Goal: Task Accomplishment & Management: Use online tool/utility

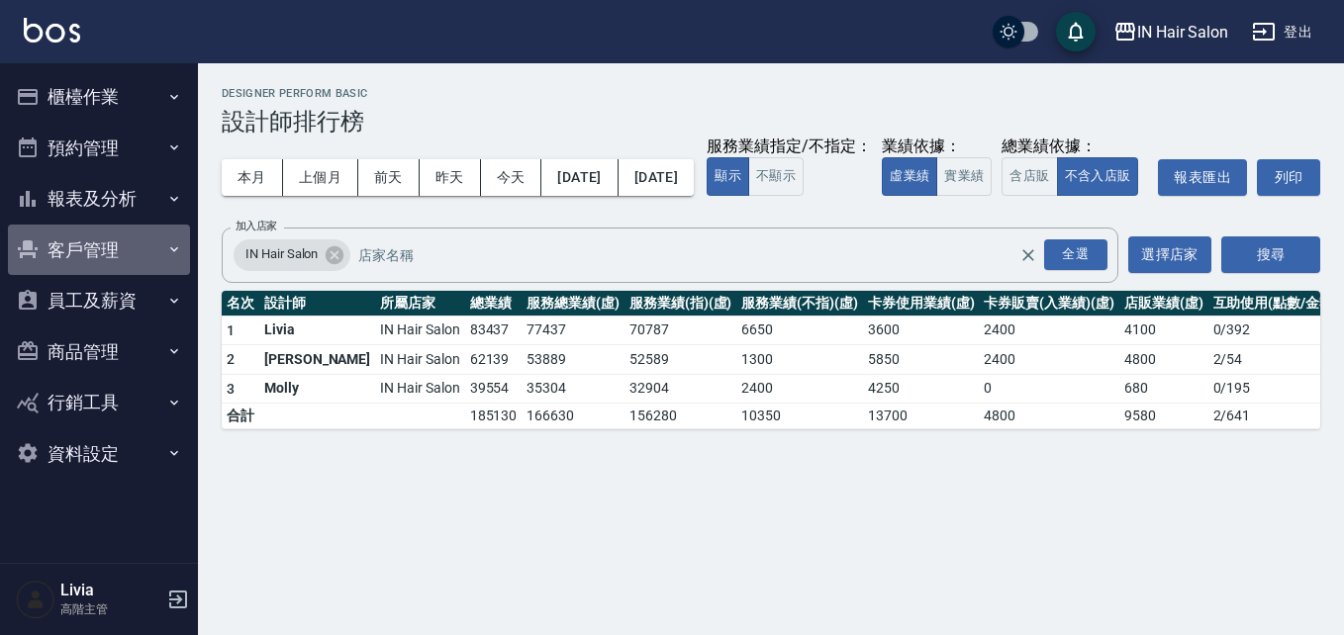
click at [90, 244] on button "客戶管理" at bounding box center [99, 250] width 182 height 51
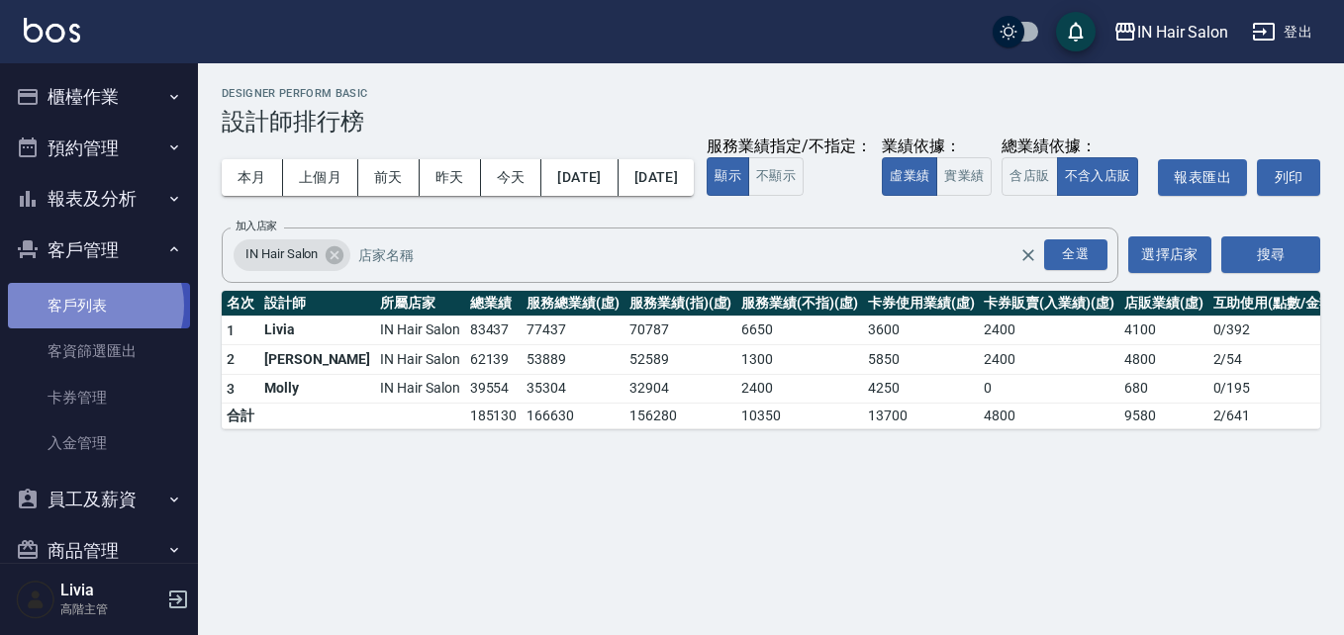
click at [94, 306] on link "客戶列表" at bounding box center [99, 306] width 182 height 46
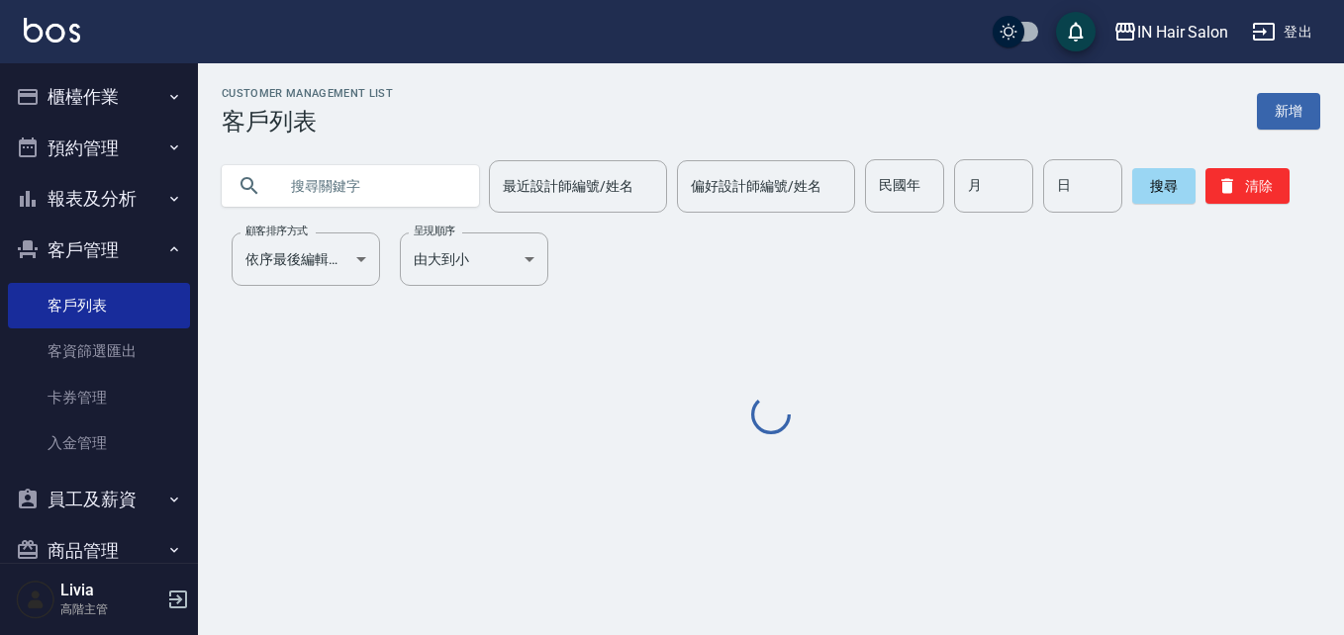
click at [321, 187] on input "text" at bounding box center [370, 185] width 186 height 53
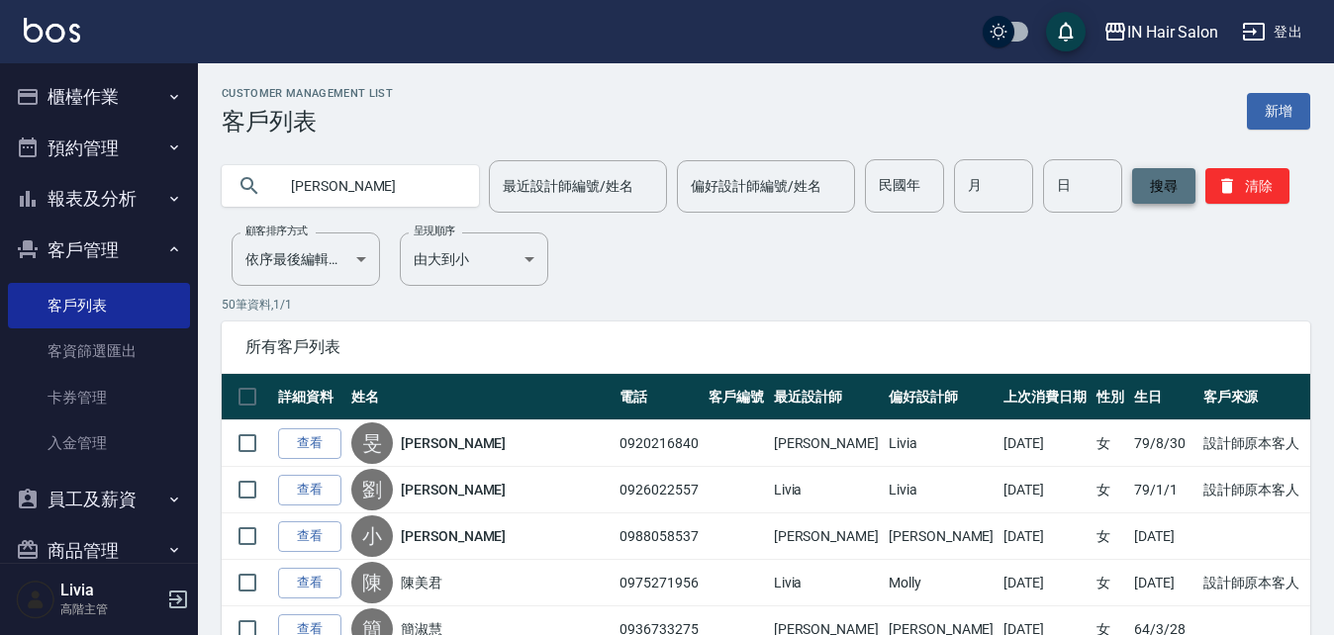
click at [1152, 184] on button "搜尋" at bounding box center [1163, 186] width 63 height 36
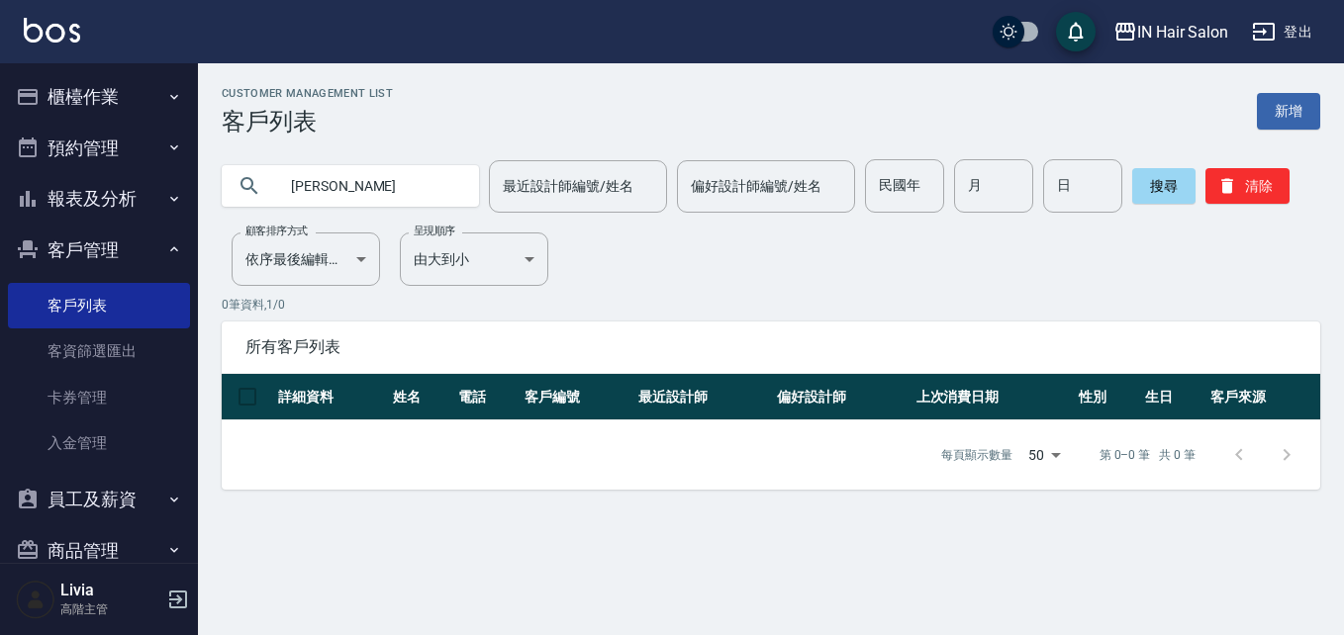
click at [336, 183] on input "[PERSON_NAME]" at bounding box center [370, 185] width 186 height 53
click at [304, 183] on input "[PERSON_NAME]" at bounding box center [370, 185] width 186 height 53
click at [1153, 181] on button "搜尋" at bounding box center [1163, 186] width 63 height 36
click at [328, 191] on input "兆晨" at bounding box center [370, 185] width 186 height 53
type input "兆"
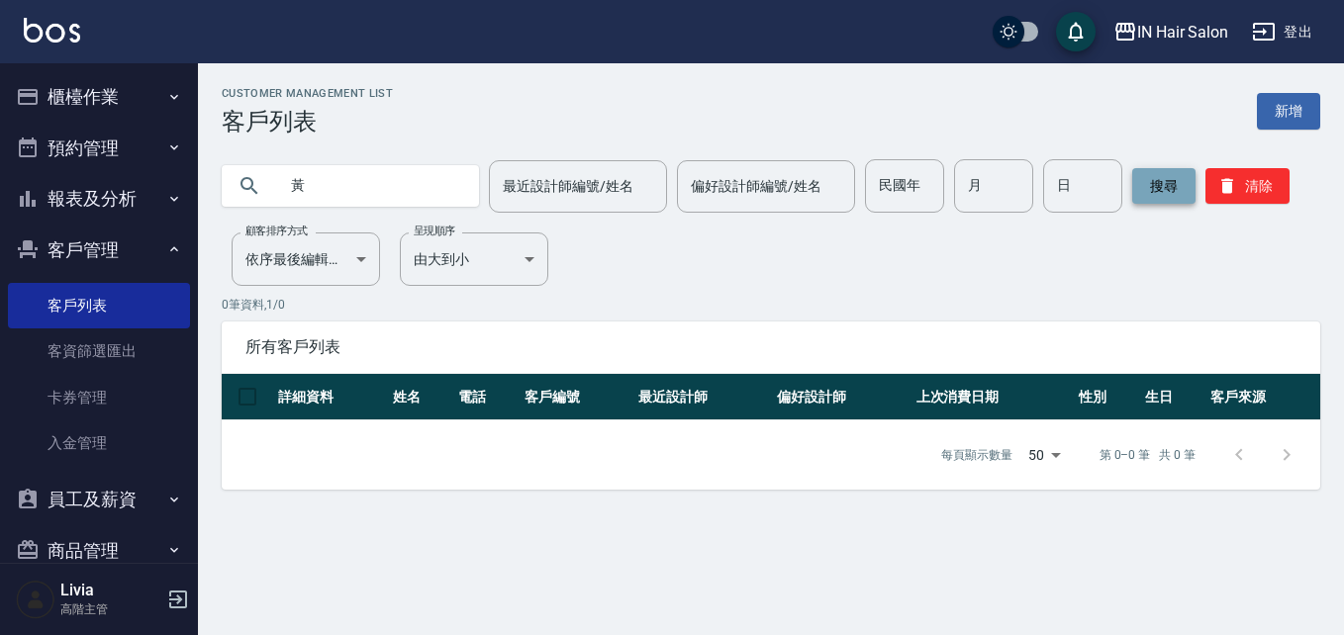
type input "黃"
click at [1146, 184] on button "搜尋" at bounding box center [1163, 186] width 63 height 36
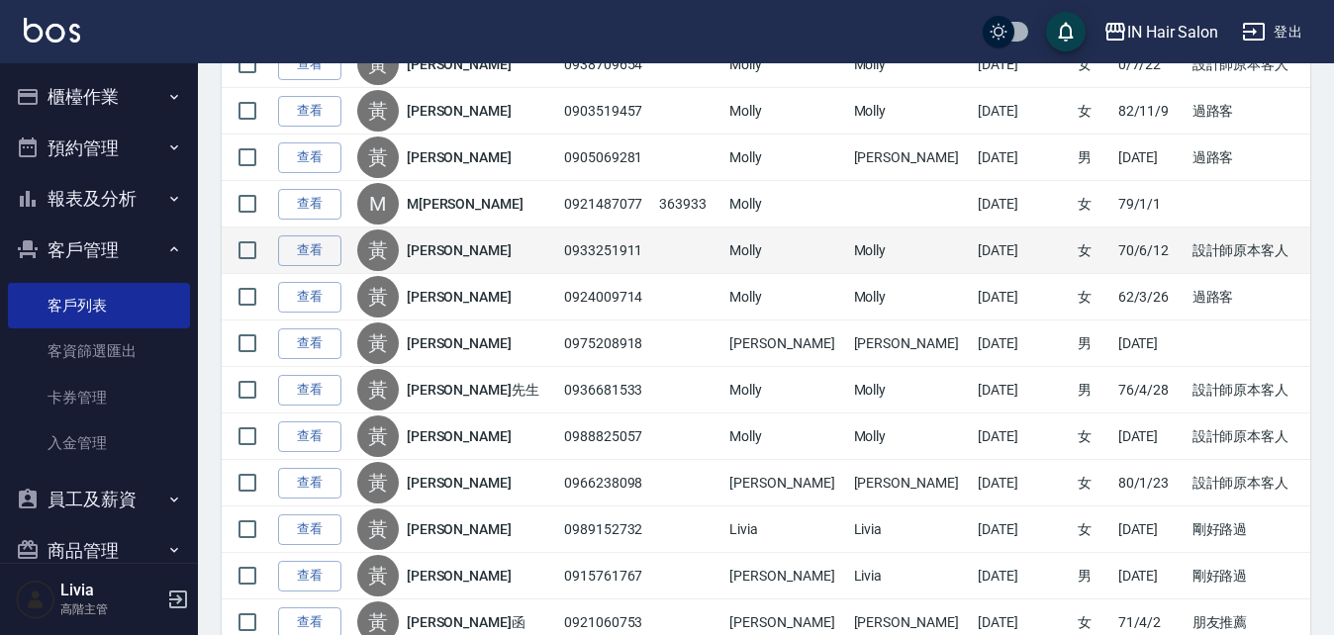
scroll to position [792, 0]
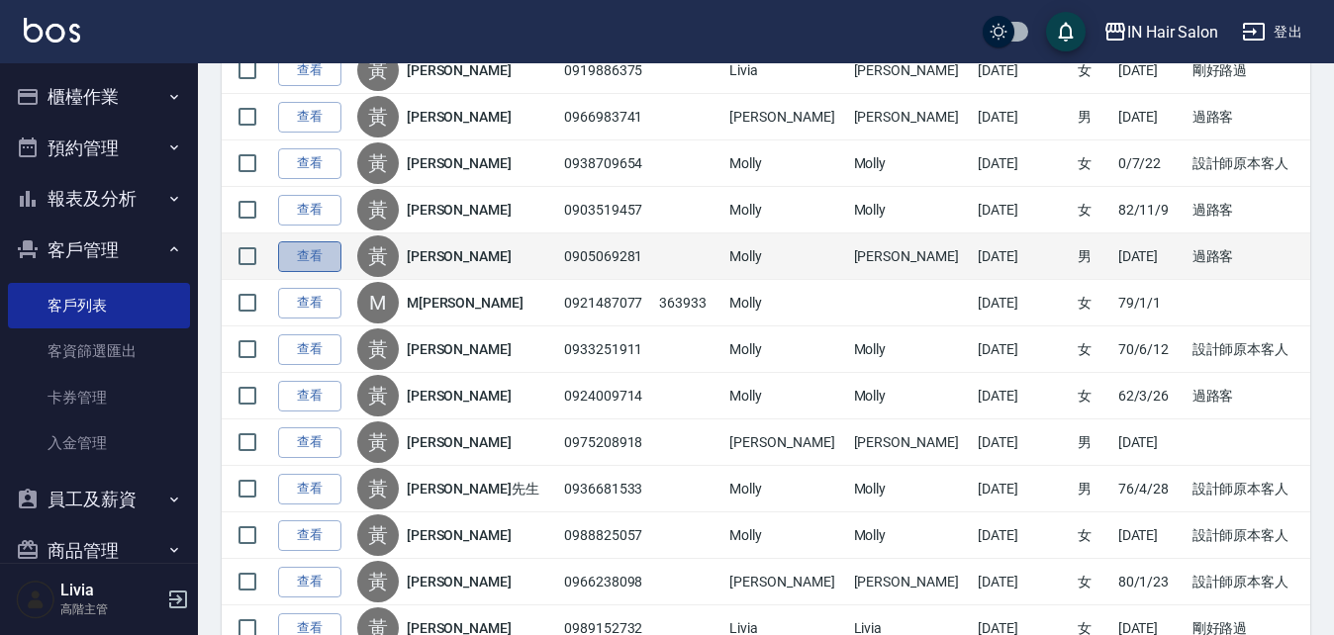
click at [315, 250] on link "查看" at bounding box center [309, 256] width 63 height 31
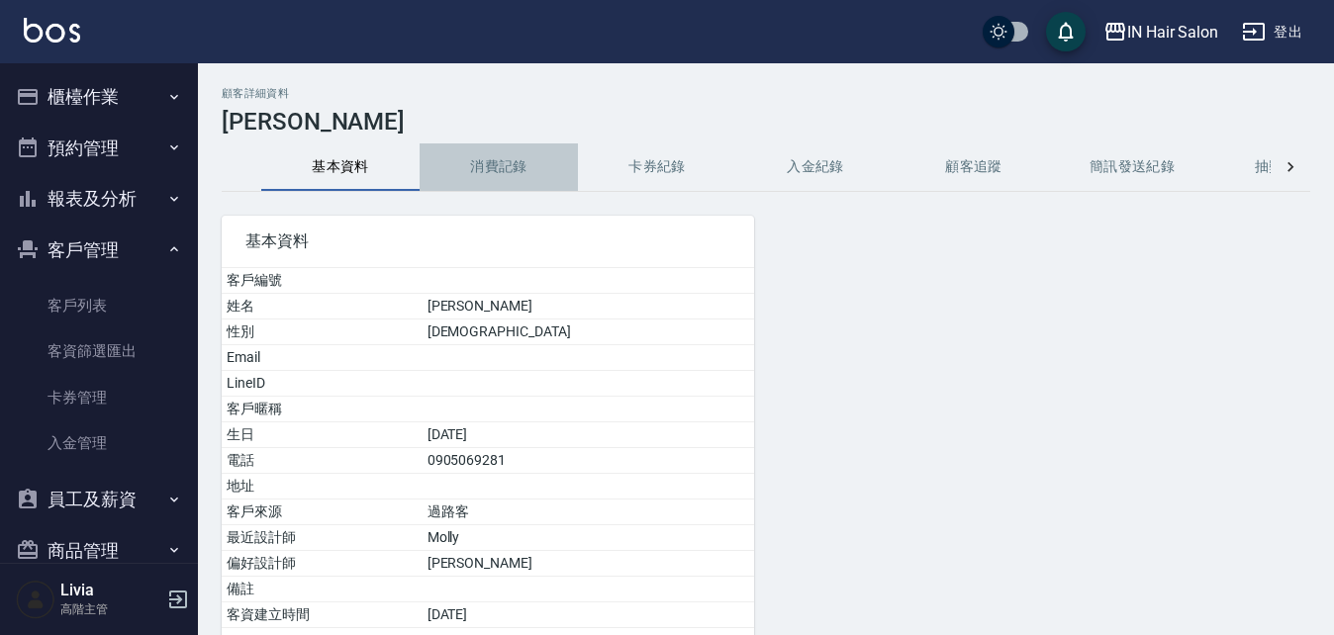
click at [512, 157] on button "消費記錄" at bounding box center [499, 166] width 158 height 47
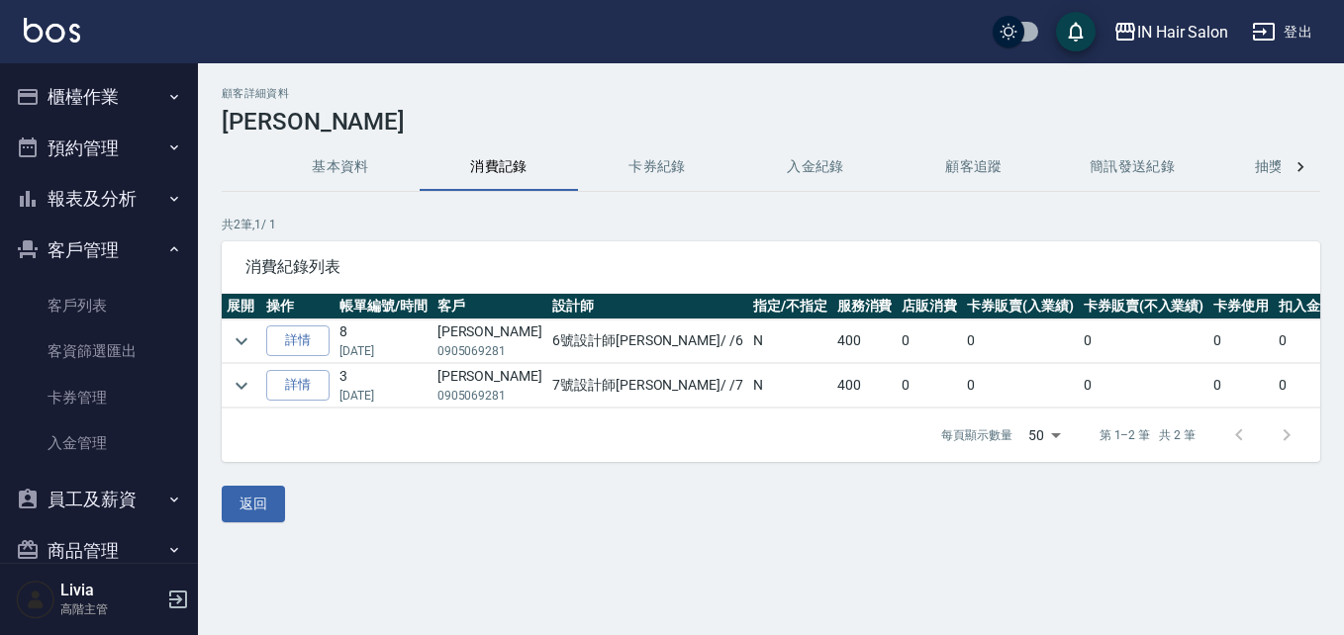
click at [102, 92] on button "櫃檯作業" at bounding box center [99, 96] width 182 height 51
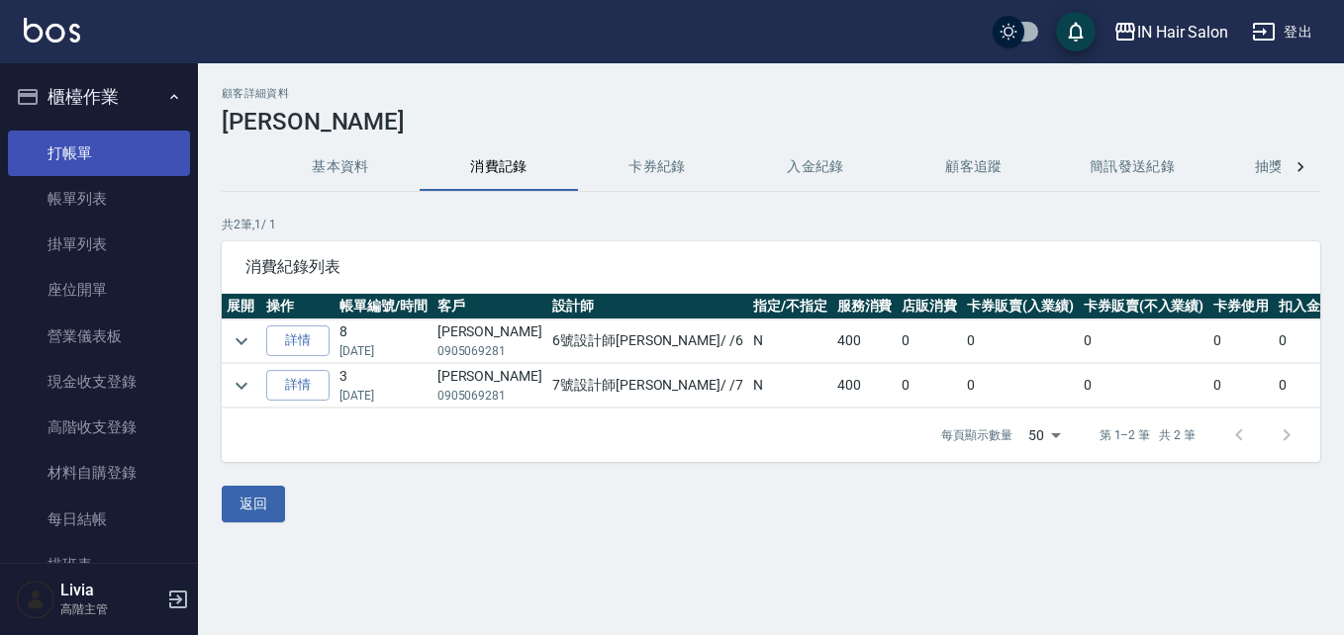
click at [100, 152] on link "打帳單" at bounding box center [99, 154] width 182 height 46
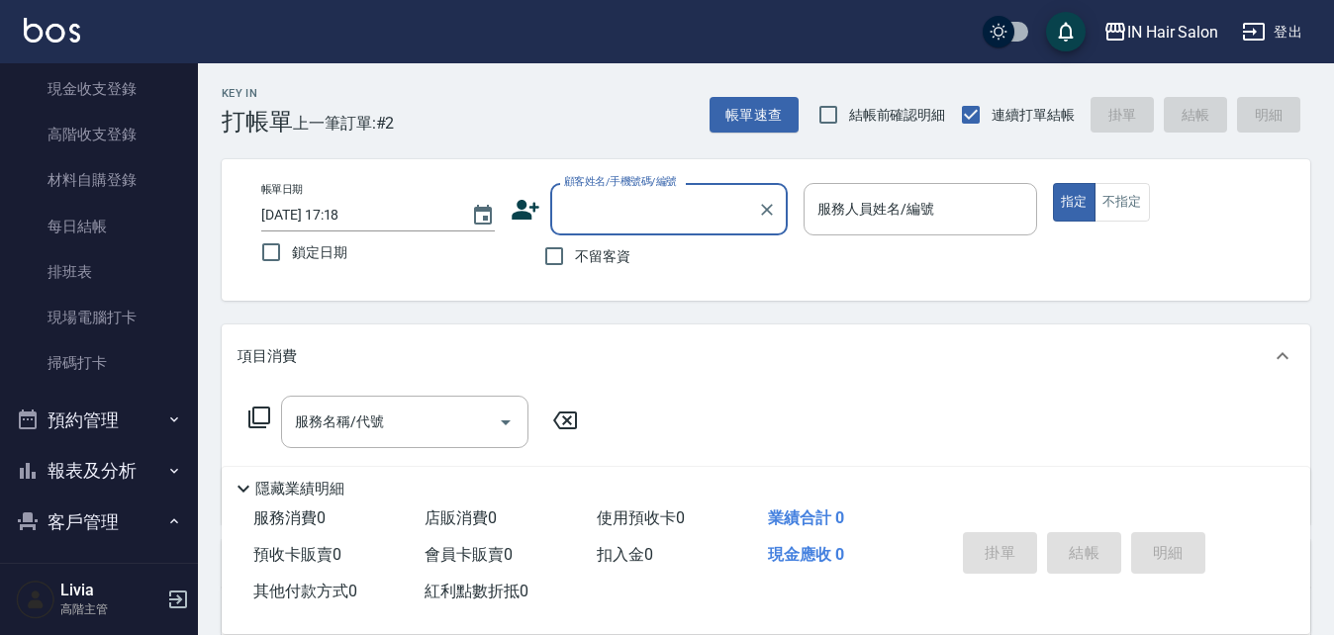
scroll to position [297, 0]
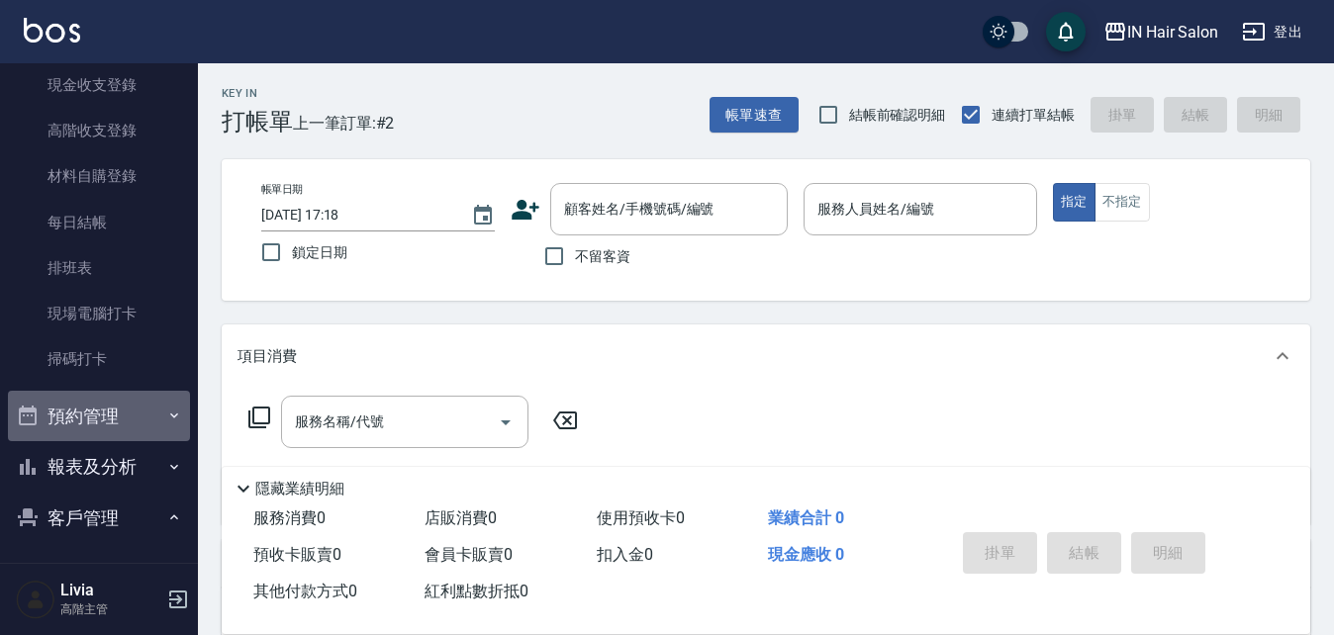
click at [113, 406] on button "預約管理" at bounding box center [99, 416] width 182 height 51
click at [124, 408] on button "預約管理" at bounding box center [99, 416] width 182 height 51
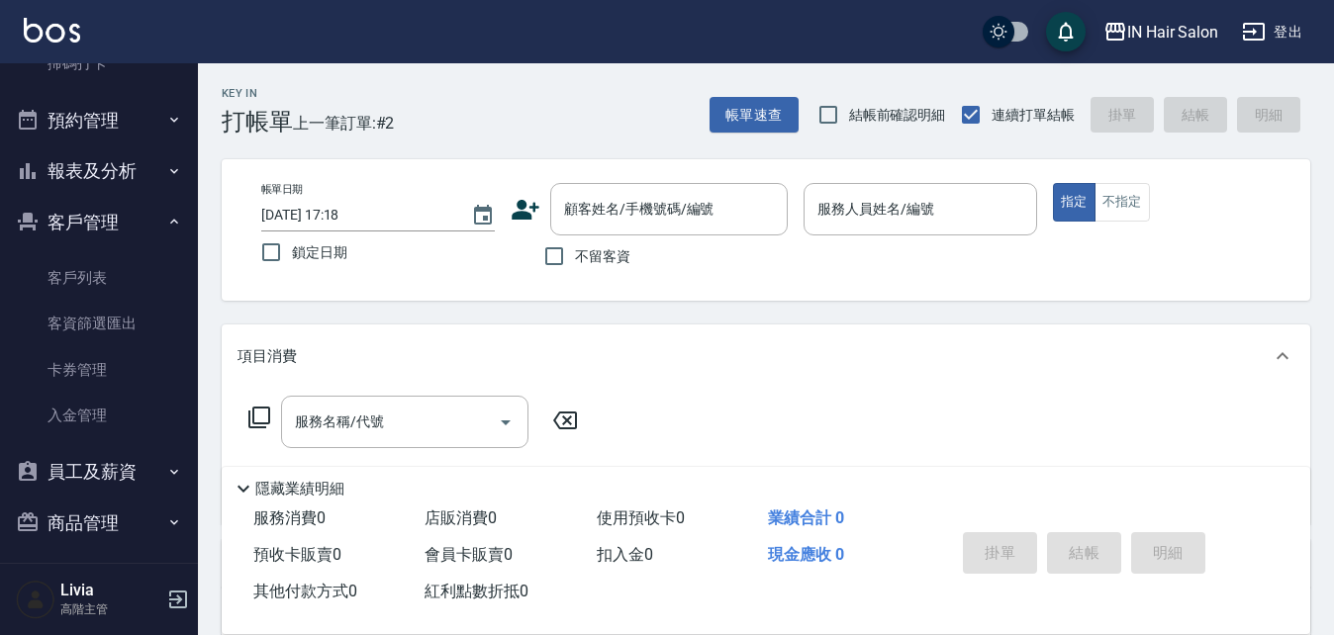
scroll to position [594, 0]
click at [110, 278] on link "客戶列表" at bounding box center [99, 277] width 182 height 46
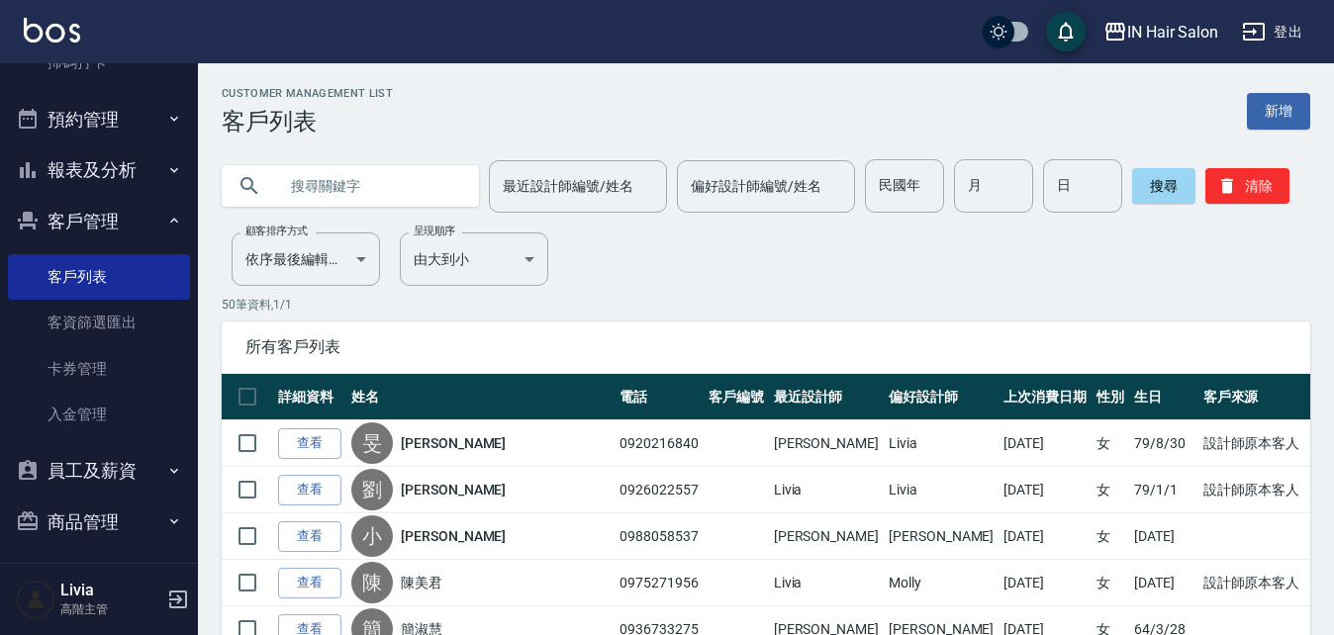
click at [291, 183] on input "text" at bounding box center [370, 185] width 186 height 53
type input "[PERSON_NAME]"
click at [1148, 186] on button "搜尋" at bounding box center [1163, 186] width 63 height 36
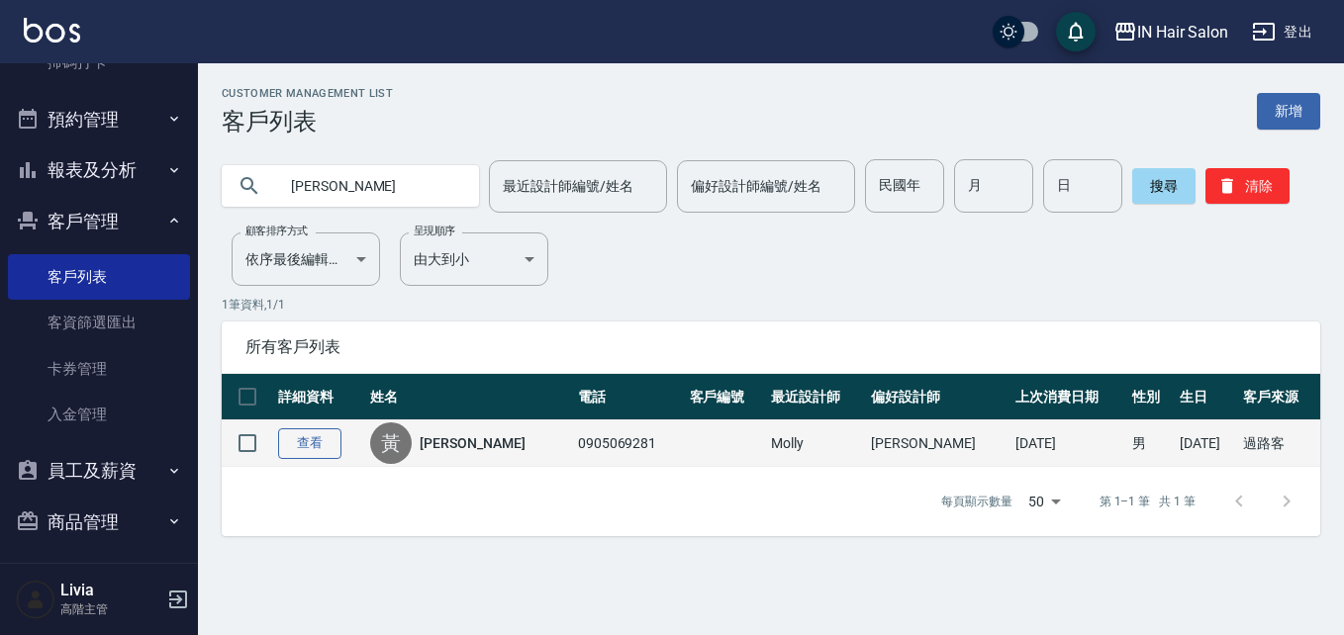
click at [310, 441] on link "查看" at bounding box center [309, 443] width 63 height 31
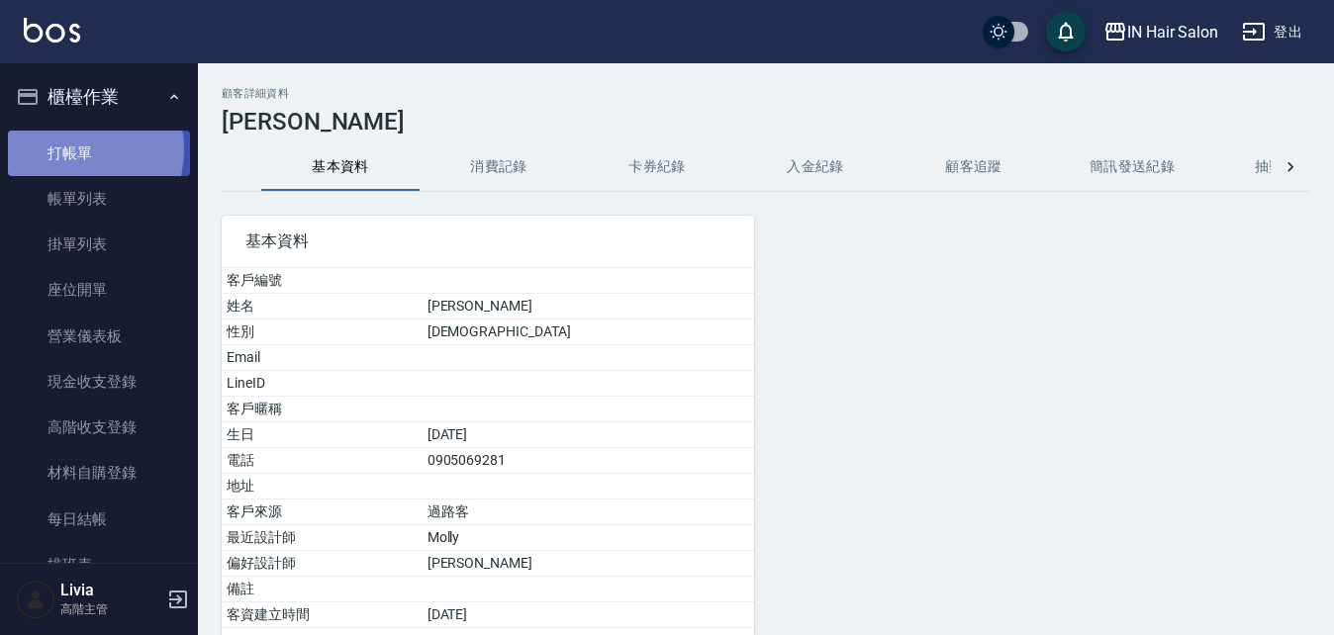
click at [73, 149] on link "打帳單" at bounding box center [99, 154] width 182 height 46
